Goal: Information Seeking & Learning: Learn about a topic

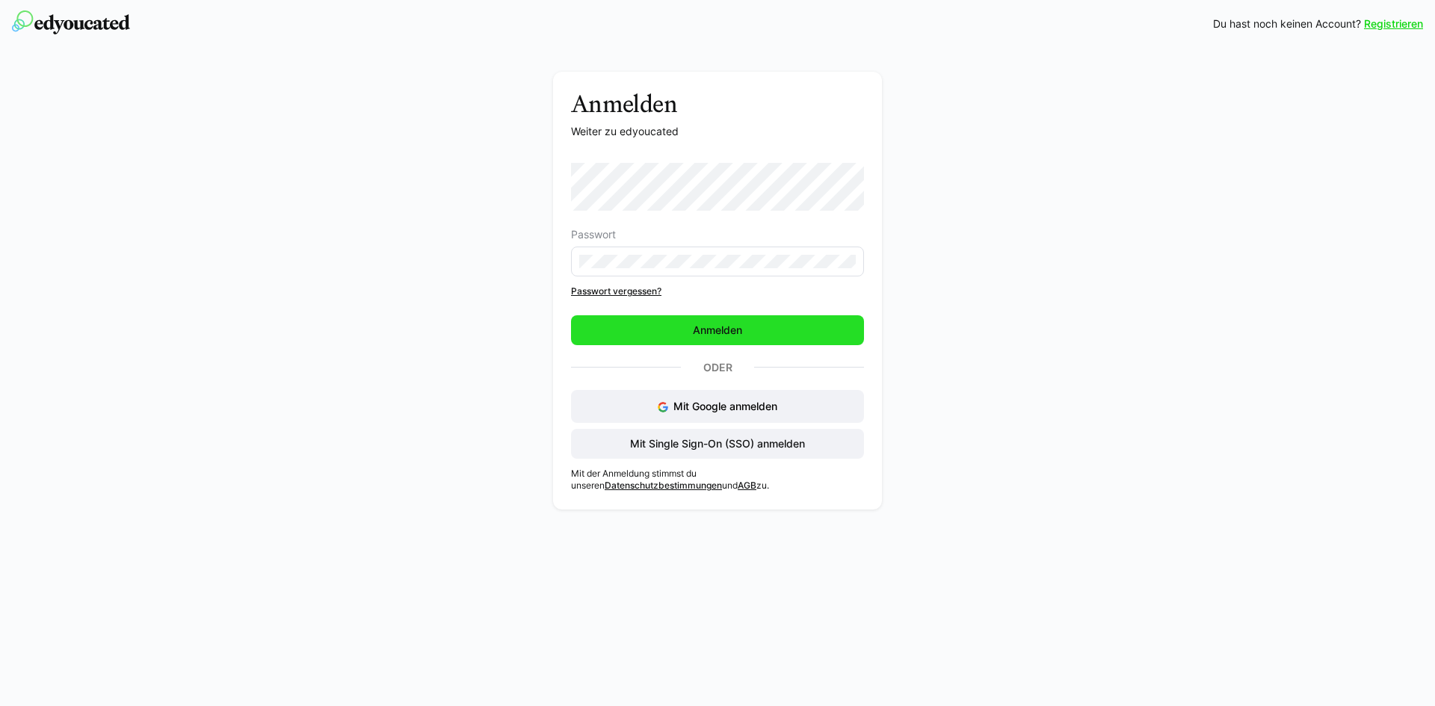
click at [661, 325] on span "Anmelden" at bounding box center [717, 330] width 293 height 30
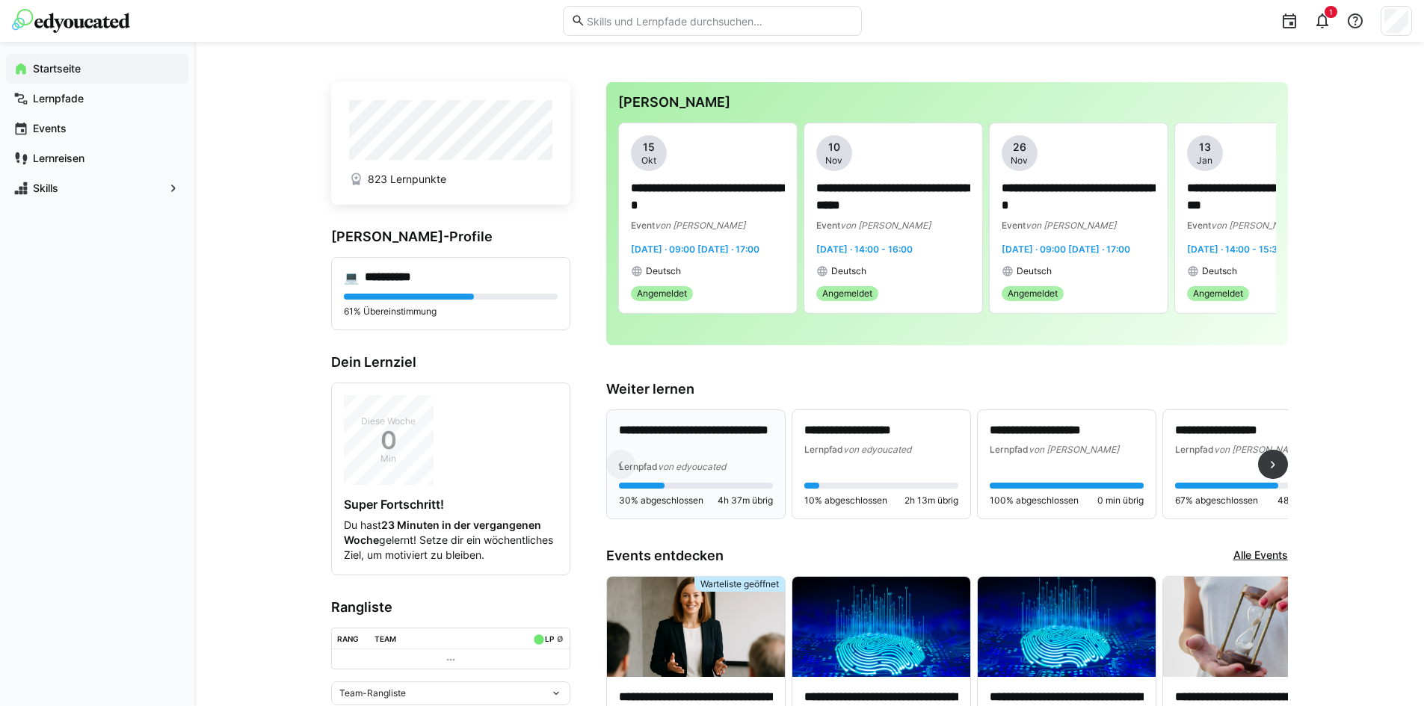
click at [712, 457] on p "**********" at bounding box center [696, 439] width 154 height 34
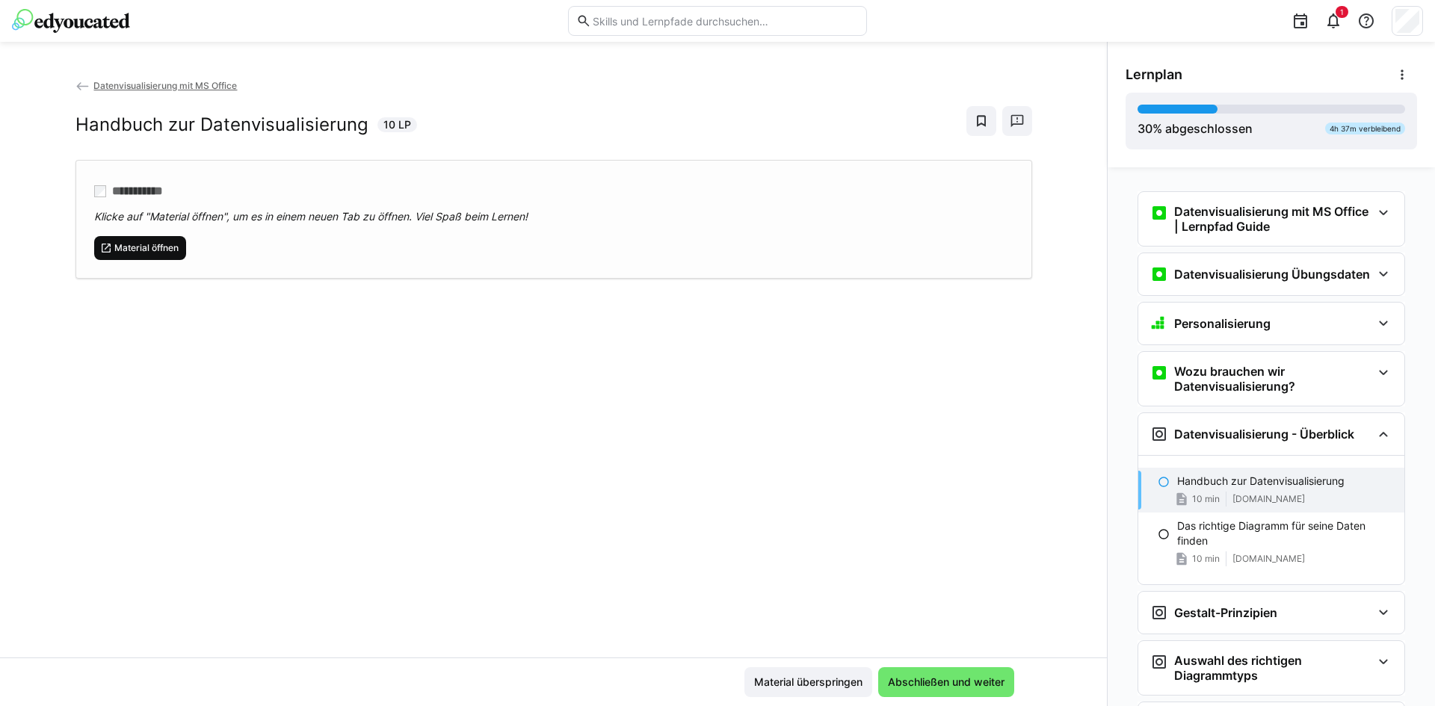
click at [136, 243] on span "Material öffnen" at bounding box center [146, 248] width 67 height 12
click at [941, 687] on span "Abschließen und weiter" at bounding box center [946, 682] width 121 height 15
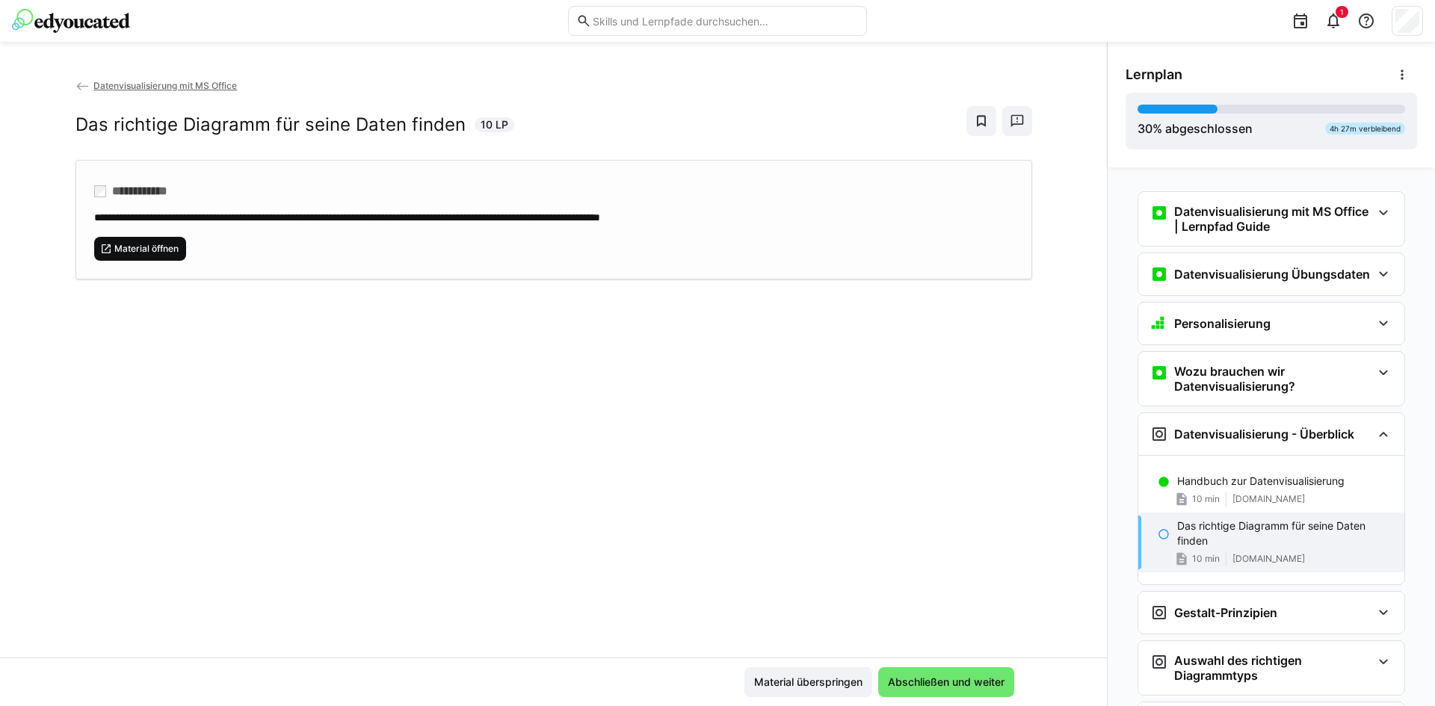
click at [143, 251] on span "Material öffnen" at bounding box center [146, 249] width 67 height 12
click at [939, 685] on span "Abschließen und weiter" at bounding box center [946, 682] width 121 height 15
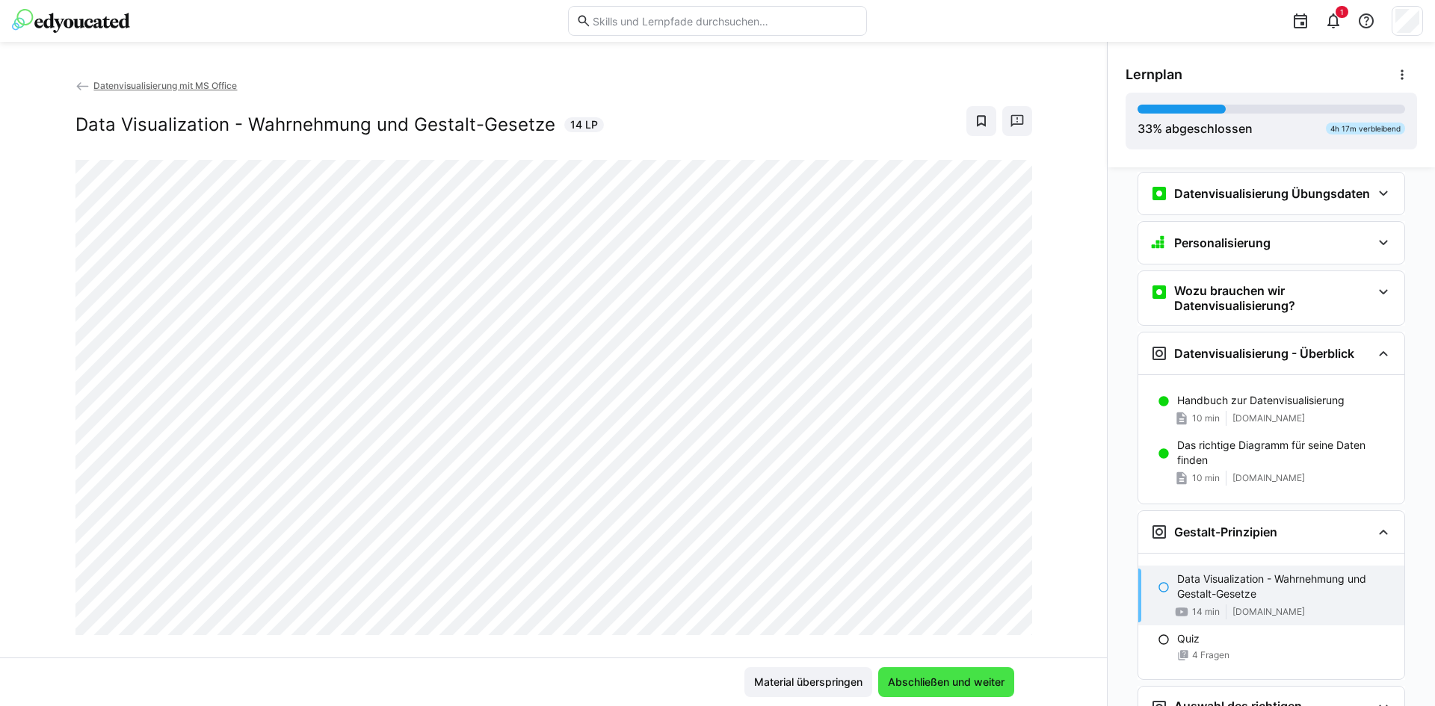
scroll to position [85, 0]
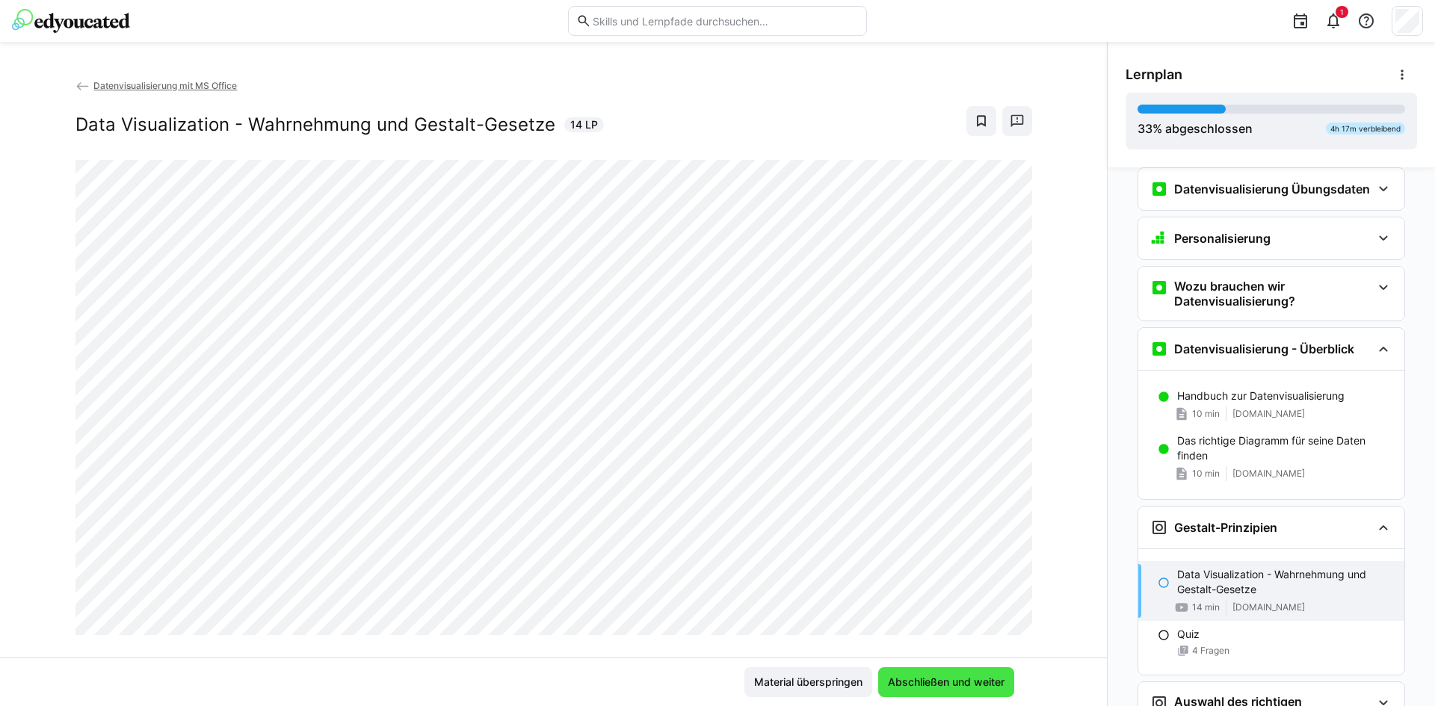
click at [957, 678] on span "Abschließen und weiter" at bounding box center [946, 682] width 121 height 15
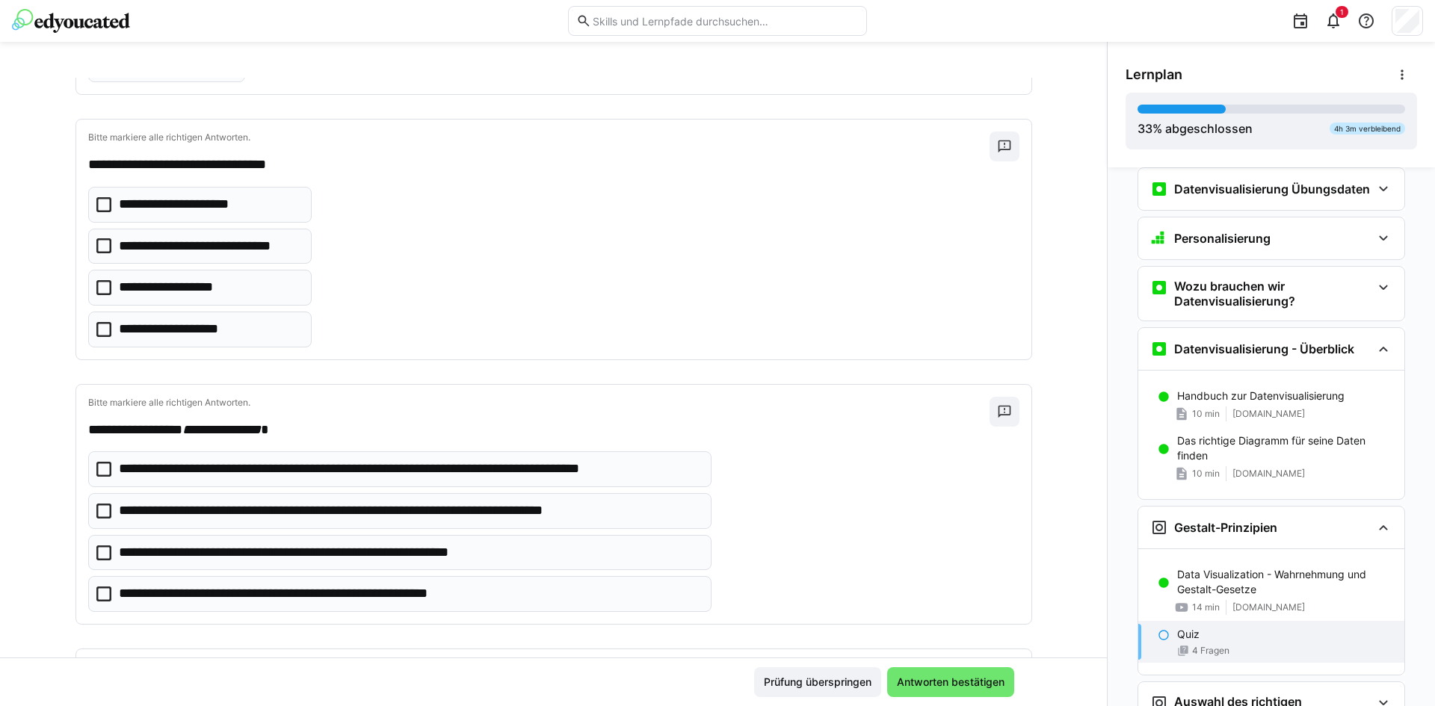
scroll to position [299, 0]
click at [96, 247] on icon at bounding box center [103, 245] width 15 height 15
click at [96, 515] on icon at bounding box center [103, 510] width 15 height 15
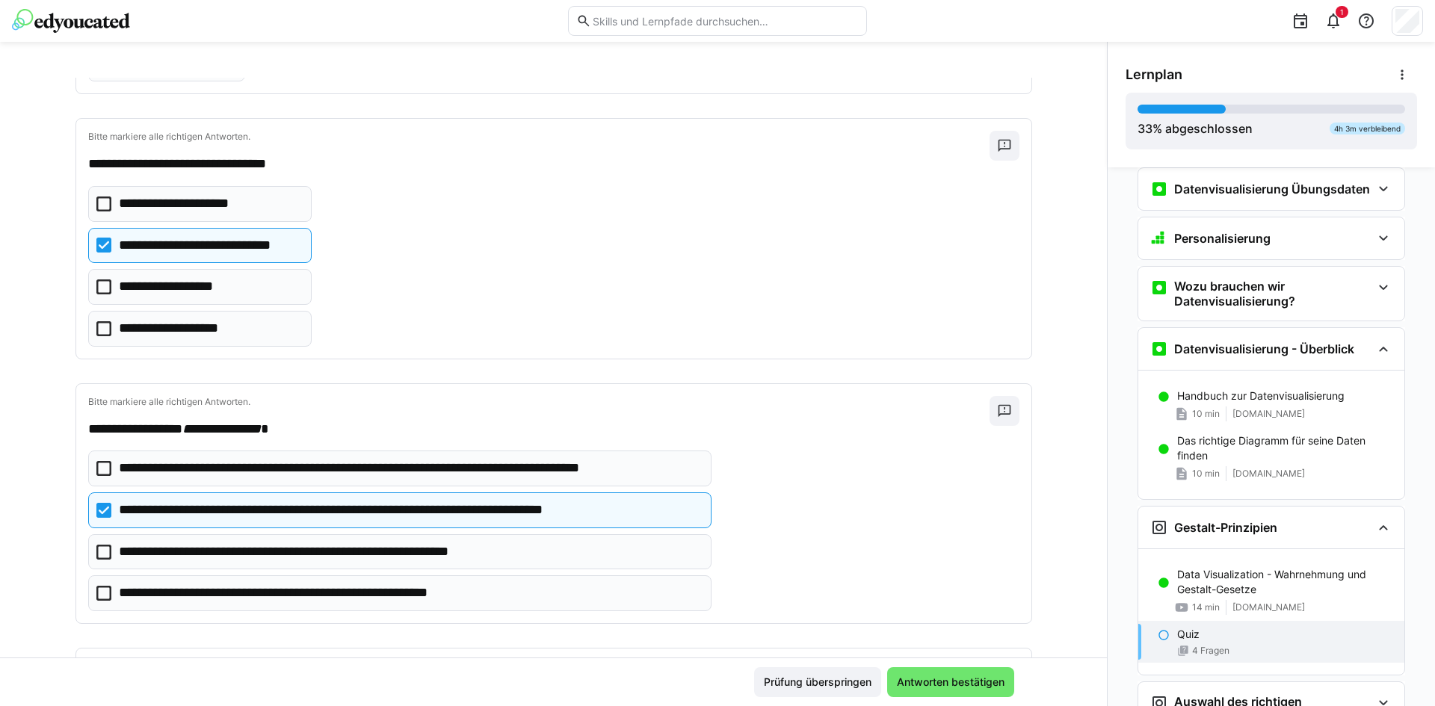
click at [96, 591] on icon at bounding box center [103, 593] width 15 height 15
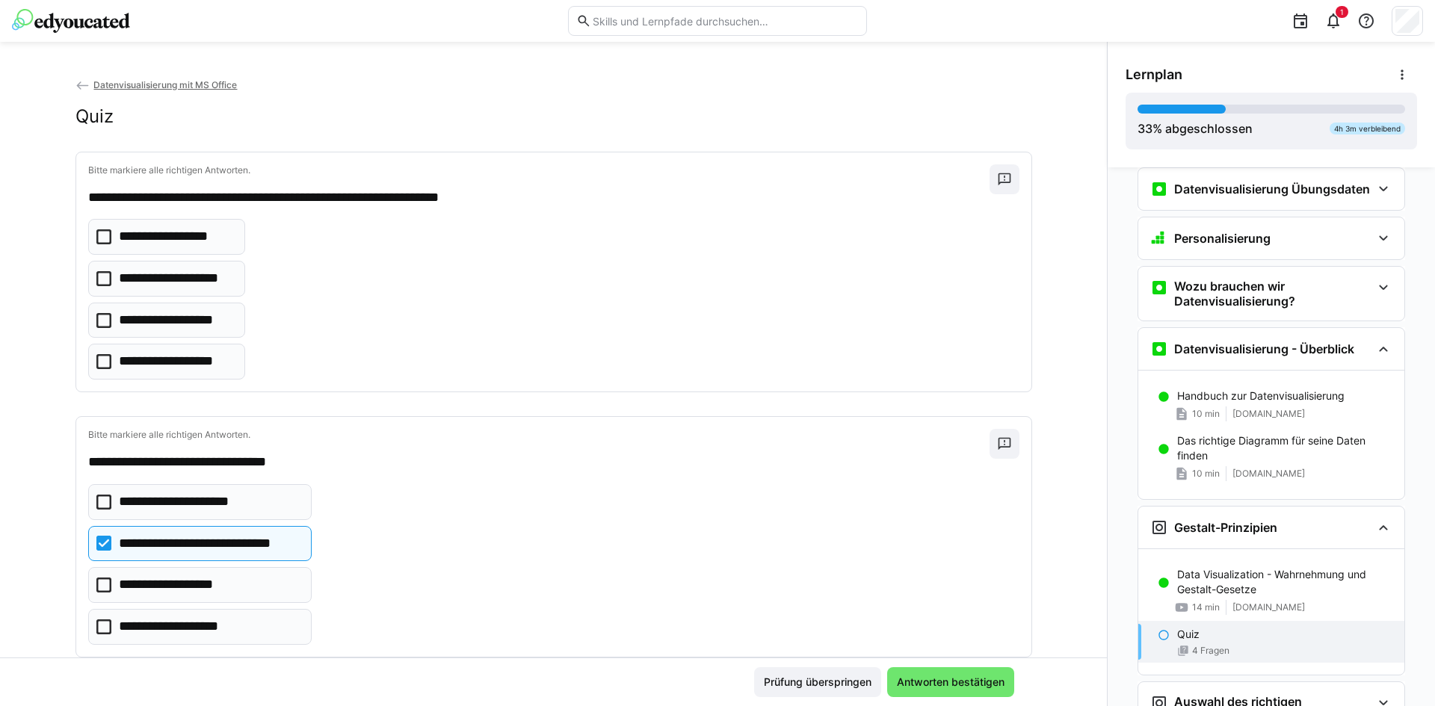
scroll to position [0, 0]
click at [96, 323] on icon at bounding box center [103, 321] width 15 height 15
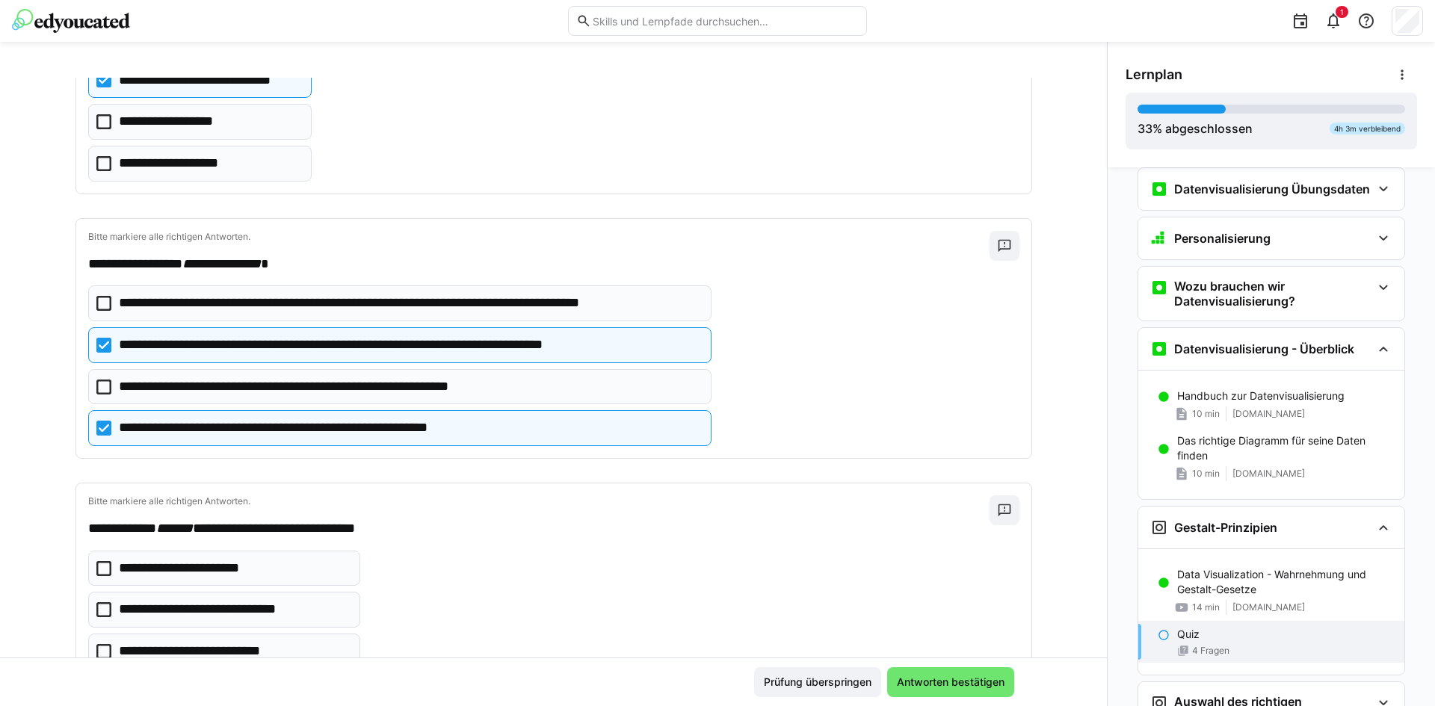
scroll to position [566, 0]
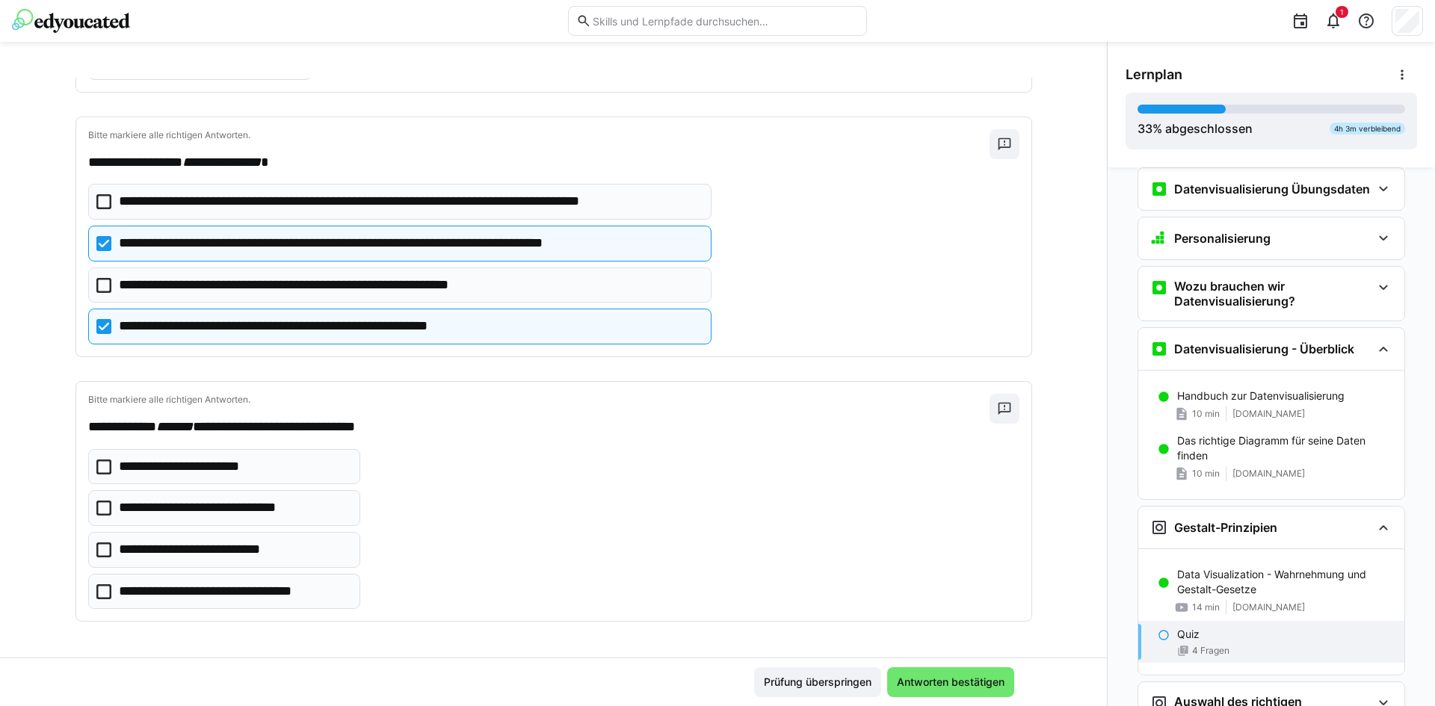
click at [287, 592] on p "**********" at bounding box center [234, 591] width 231 height 19
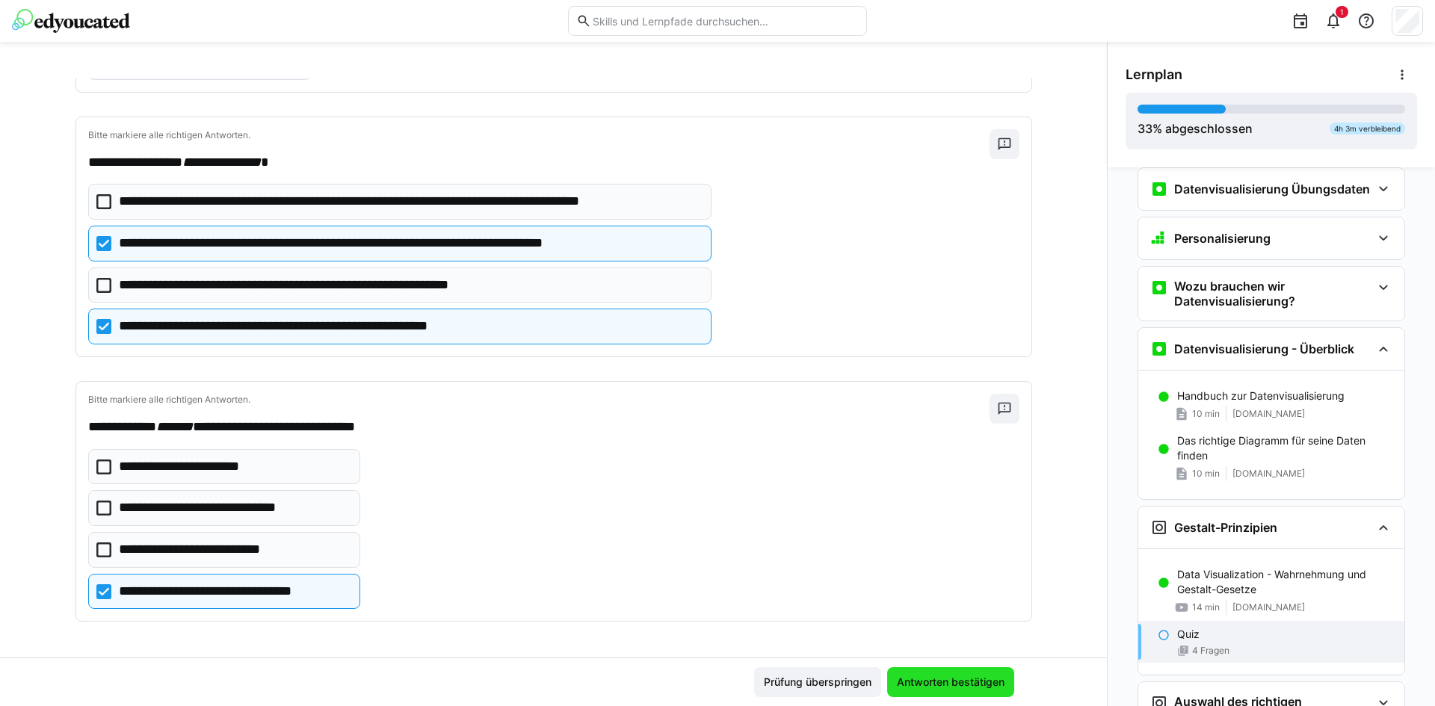
click at [954, 673] on span "Antworten bestätigen" at bounding box center [950, 682] width 127 height 30
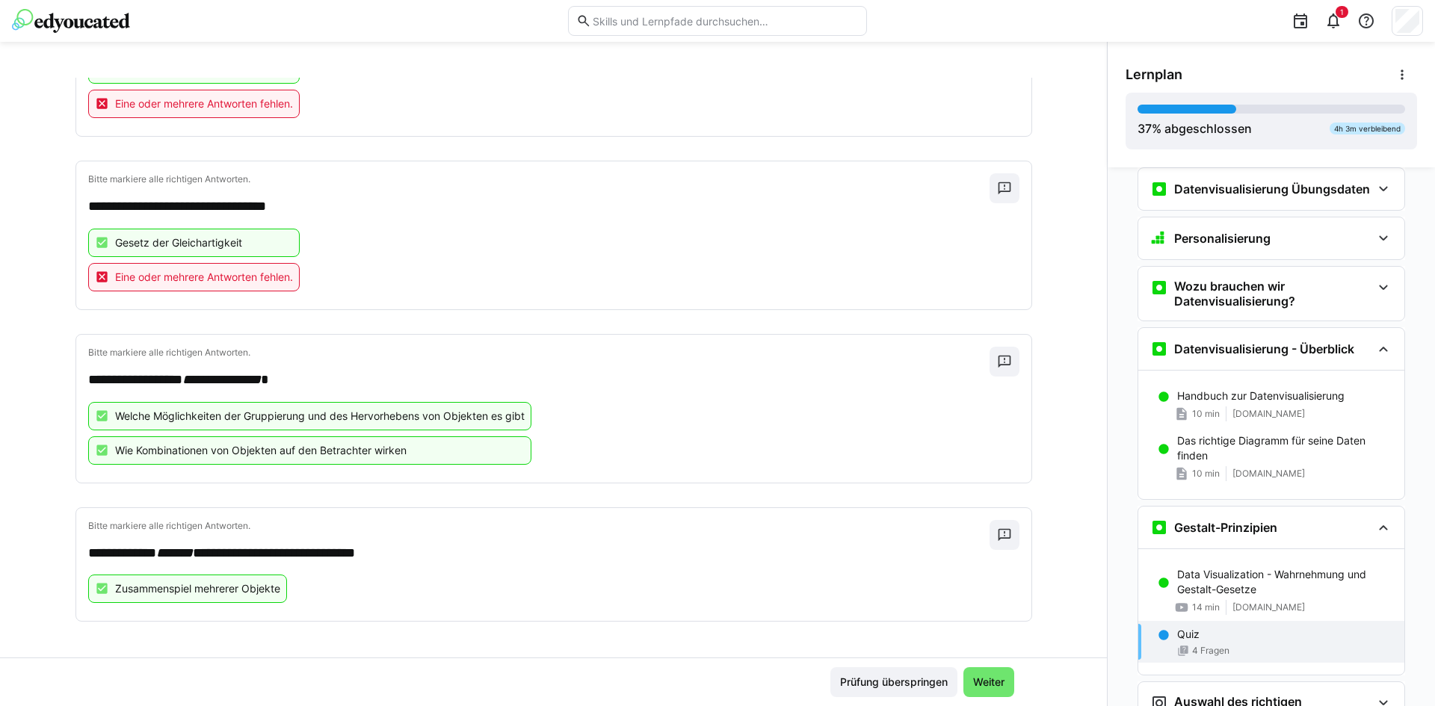
scroll to position [410, 0]
click at [976, 676] on span "Weiter" at bounding box center [989, 682] width 36 height 15
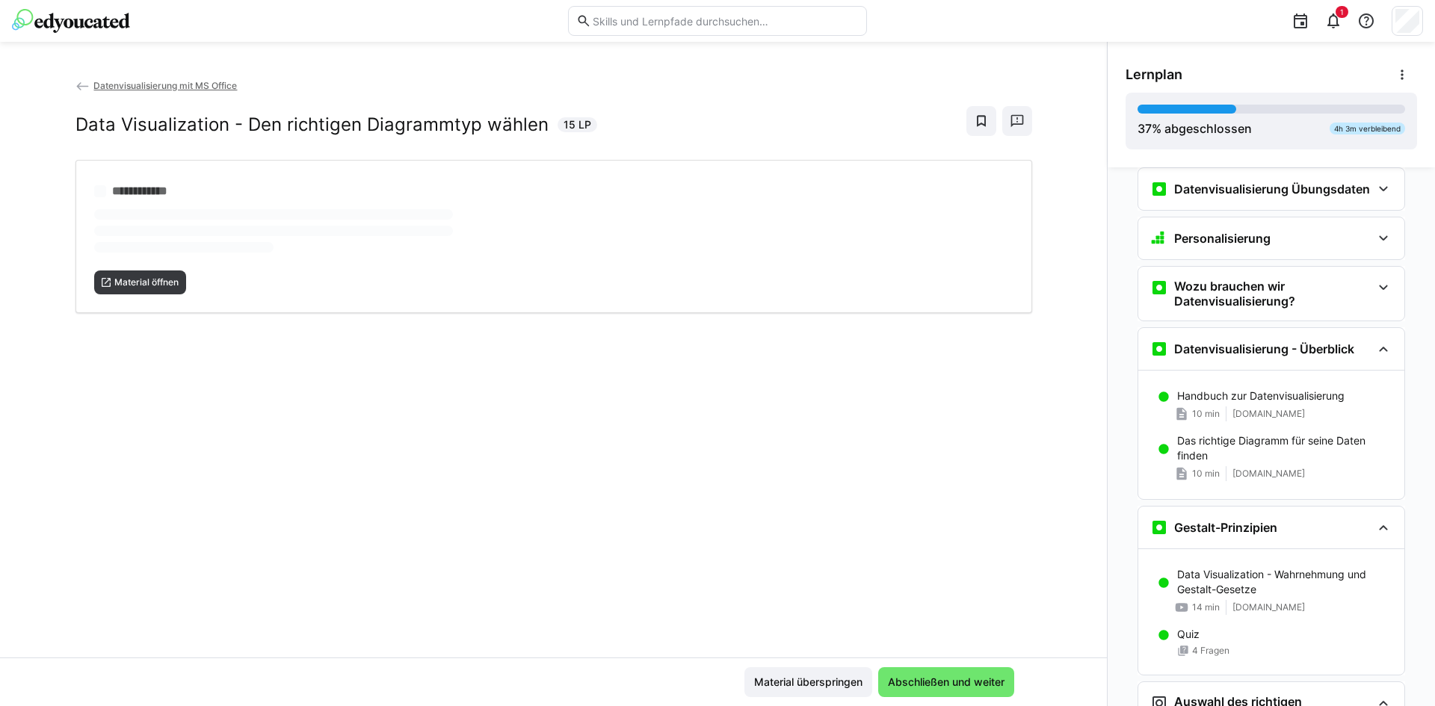
scroll to position [211, 0]
